Goal: Navigation & Orientation: Find specific page/section

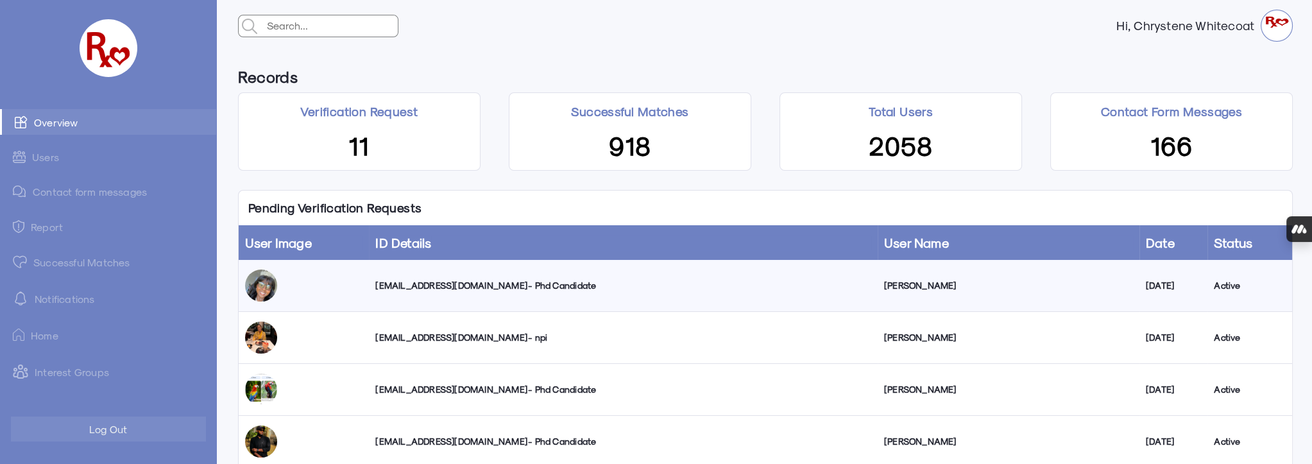
click at [102, 268] on link "Successful Matches" at bounding box center [108, 262] width 216 height 26
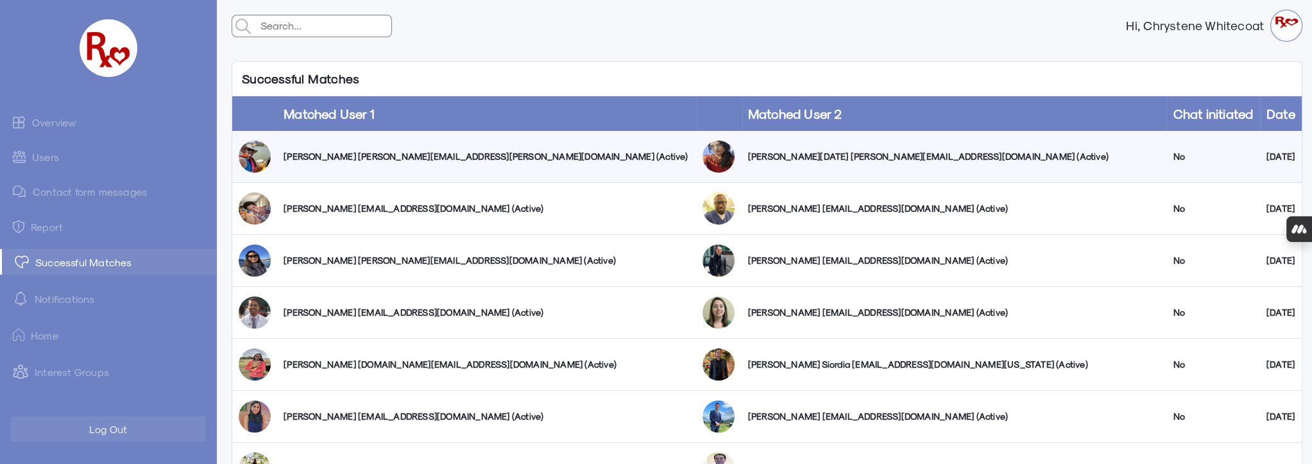
click at [39, 155] on link "Users" at bounding box center [108, 156] width 216 height 25
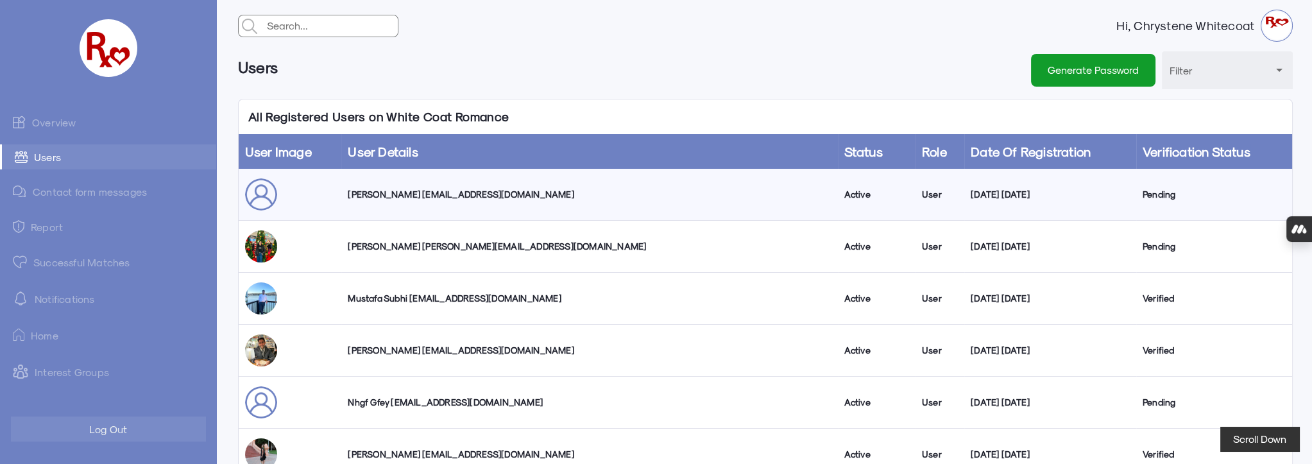
click at [50, 119] on link "Overview" at bounding box center [108, 122] width 216 height 26
